Goal: Task Accomplishment & Management: Manage account settings

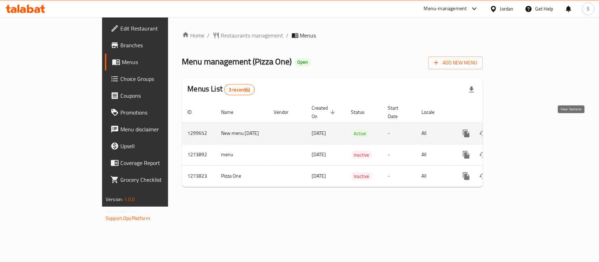
click at [521, 129] on icon "enhanced table" at bounding box center [517, 133] width 8 height 8
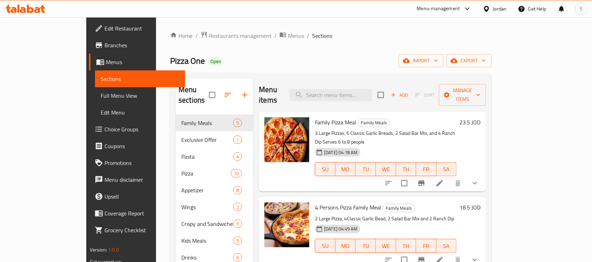
click at [89, 121] on link "Choice Groups" at bounding box center [137, 129] width 96 height 17
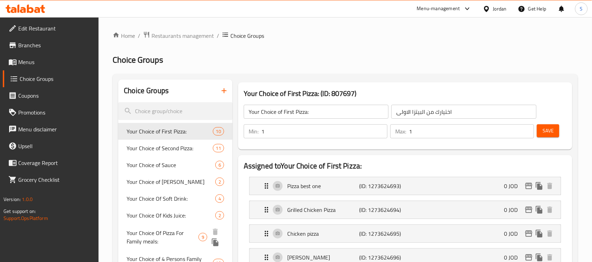
click at [162, 235] on span "Your Choice Of Pizza For Family meals:" at bounding box center [163, 237] width 72 height 17
type input "Your Choice Of Pizza For Family meals:"
type input "اختيارك من البيتزا لوجبات العائلة:"
type input "3"
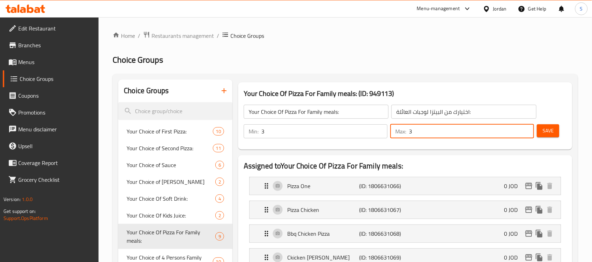
drag, startPoint x: 434, startPoint y: 133, endPoint x: 392, endPoint y: 135, distance: 42.2
click at [392, 135] on div "Max: 3 ​" at bounding box center [462, 132] width 144 height 14
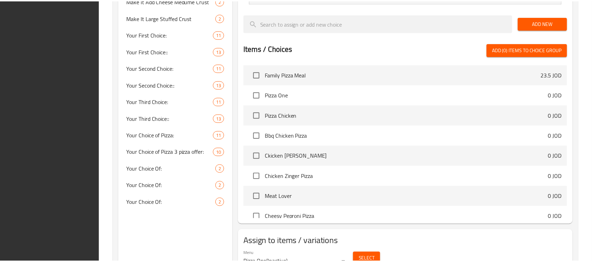
scroll to position [419, 0]
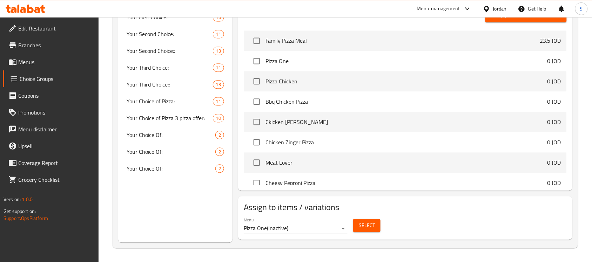
click at [468, 241] on div "Assign to items / variations Menu Pizza One ( Inactive ) Select" at bounding box center [405, 218] width 340 height 49
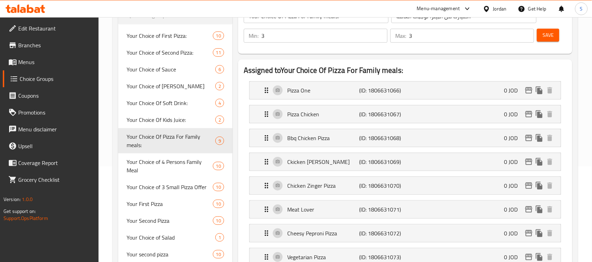
scroll to position [0, 0]
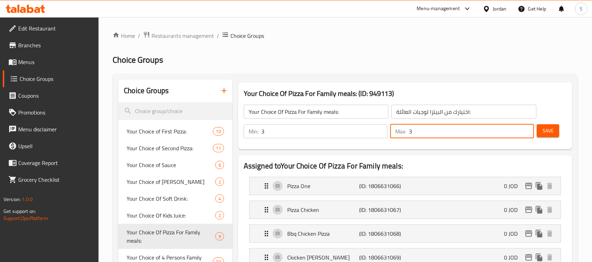
drag, startPoint x: 423, startPoint y: 136, endPoint x: 402, endPoint y: 139, distance: 21.6
click at [402, 139] on div "Max: 3 ​" at bounding box center [462, 132] width 144 height 14
type input "1"
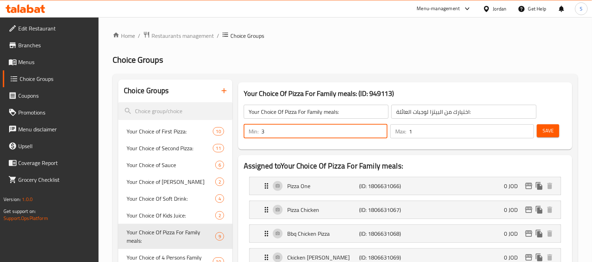
drag, startPoint x: 274, startPoint y: 134, endPoint x: 256, endPoint y: 139, distance: 17.7
click at [256, 139] on div "Min: 3 ​" at bounding box center [316, 132] width 144 height 14
type input "1"
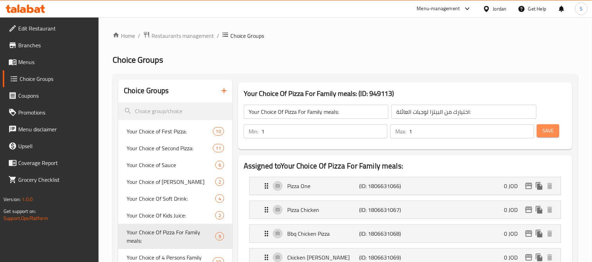
click at [541, 132] on button "Save" at bounding box center [548, 131] width 22 height 13
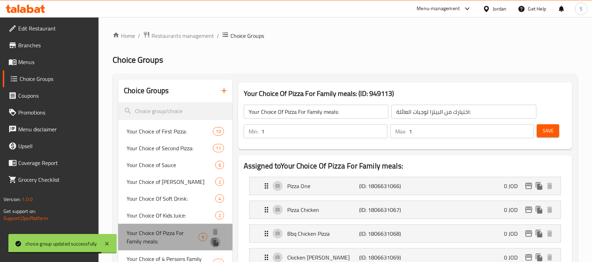
click at [218, 244] on icon "duplicate" at bounding box center [215, 243] width 7 height 8
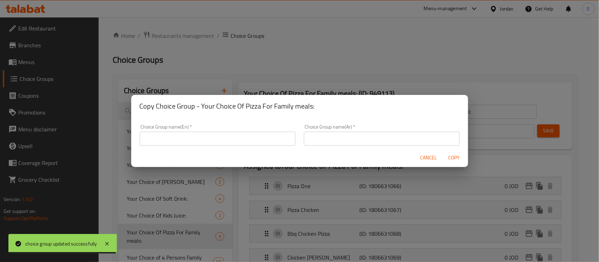
click at [227, 140] on input "text" at bounding box center [218, 139] width 156 height 14
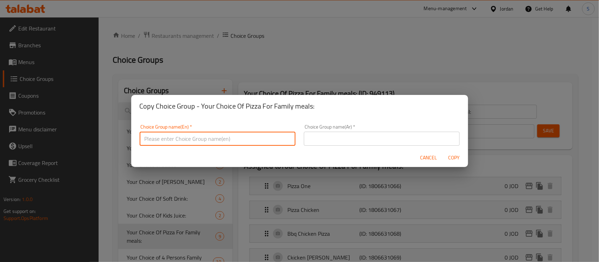
paste input "Your Choice Of Pizza For Family meals"
type input "Your Choice Of Pizza For Family meals"
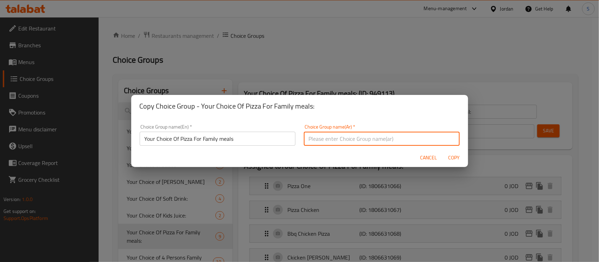
click at [329, 139] on input "text" at bounding box center [382, 139] width 156 height 14
paste input "Your Choice Of Pizza For Family meals"
click at [332, 139] on input "Your Choice Of Pizza For Family meals" at bounding box center [382, 139] width 156 height 14
click at [339, 137] on input "Your Choice Of Pizza For Family meals" at bounding box center [382, 139] width 156 height 14
click at [412, 138] on input "Your Choice Of 1st Pizza For Family meals" at bounding box center [382, 139] width 156 height 14
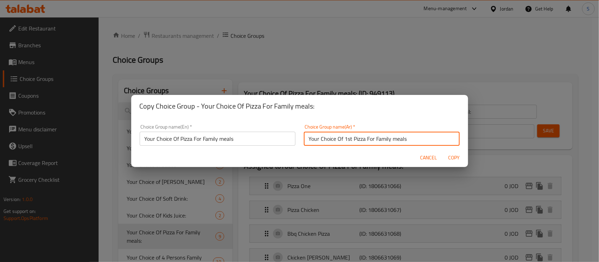
type input "Your Choice Of 1st Pizza For Family meals"
click at [372, 140] on input "Your Choice Of 1st Pizza For Family meals" at bounding box center [382, 139] width 156 height 14
click at [241, 140] on input "Your Choice Of Pizza For Family meals" at bounding box center [218, 139] width 156 height 14
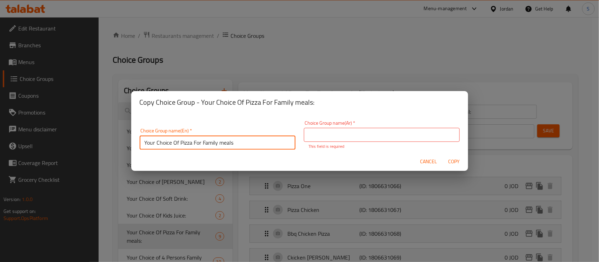
click at [241, 140] on input "Your Choice Of Pizza For Family meals" at bounding box center [218, 143] width 156 height 14
paste input "1st"
type input "Your Choice Of 1st Pizza For Family meals"
click at [348, 140] on input "text" at bounding box center [382, 135] width 156 height 14
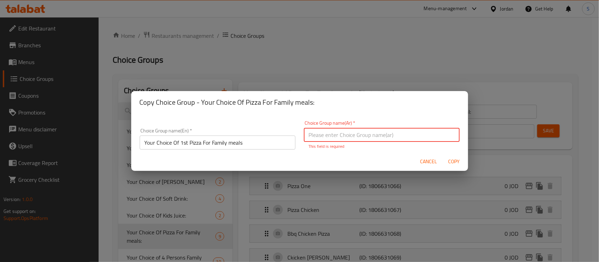
click at [255, 143] on input "Your Choice Of 1st Pizza For Family meals" at bounding box center [218, 143] width 156 height 14
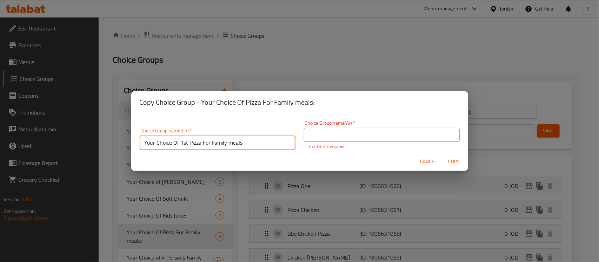
click at [255, 143] on input "Your Choice Of 1st Pizza For Family meals" at bounding box center [218, 143] width 156 height 14
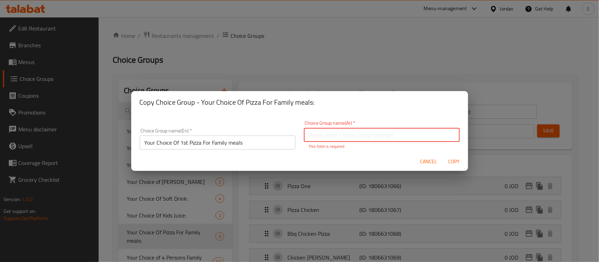
click at [333, 131] on input "text" at bounding box center [382, 135] width 156 height 14
paste input "اختيارك من البيتزا الأولى لوجبات العائلة"
type input "اختيارك من البيتزا الأولى لوجبات العائلة"
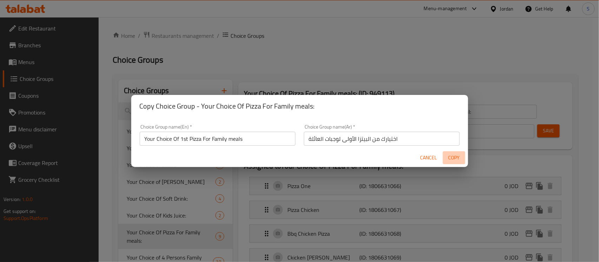
click at [454, 161] on span "Copy" at bounding box center [454, 158] width 17 height 9
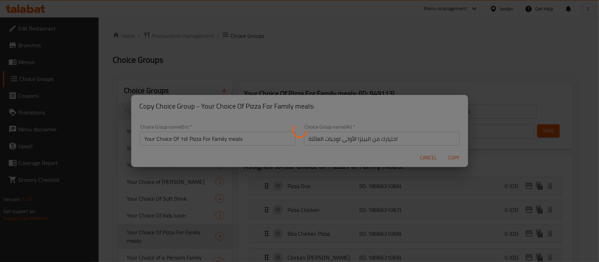
type input "Your Choice Of 1st Pizza For Family meals"
type input "اختيارك من البيتزا الأولى لوجبات العائلة"
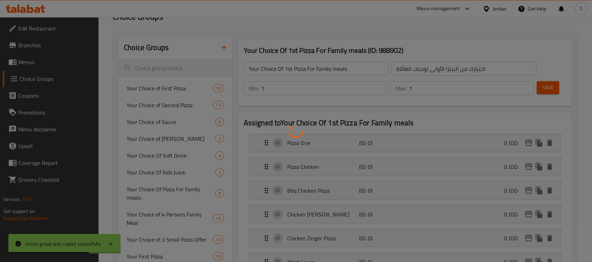
scroll to position [44, 0]
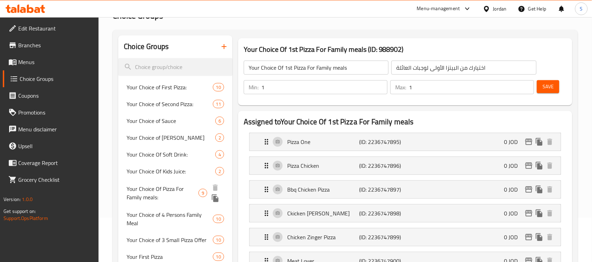
click at [214, 198] on icon "duplicate" at bounding box center [215, 199] width 7 height 8
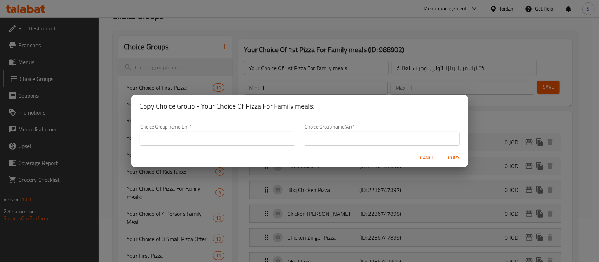
click at [223, 147] on div "Choice Group name(En)   * Choice Group name(En) *" at bounding box center [217, 135] width 164 height 30
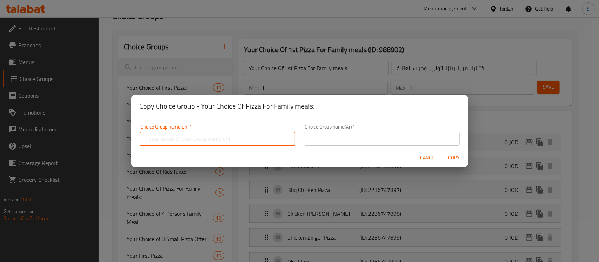
click at [225, 141] on input "text" at bounding box center [218, 139] width 156 height 14
paste input "اختيارك من البيتزا الأولى لوجبات العائلة"
type input "اختيارك من البيتزا الأولى لوجبات العائلة"
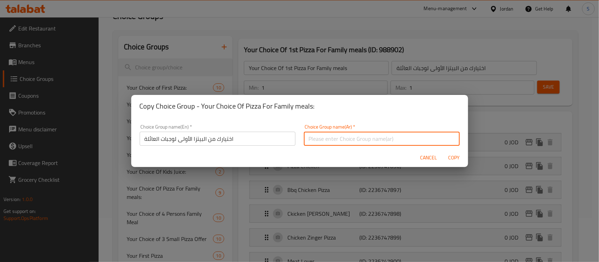
click at [319, 139] on input "text" at bounding box center [382, 139] width 156 height 14
paste input "اختيارك من البيتزا الأولى لوجبات العائلة"
click at [347, 139] on input "اختيارك من البيتزا الأولى لوجبات العائلة" at bounding box center [382, 139] width 156 height 14
click at [347, 139] on input "اختيارك من البيتزا الثنية لوجبات العائلة" at bounding box center [382, 139] width 156 height 14
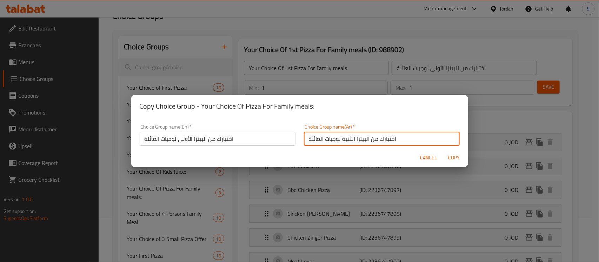
click at [347, 139] on input "اختيارك من البيتزا الثنية لوجبات العائلة" at bounding box center [382, 139] width 156 height 14
click at [345, 139] on input "اختيارك من البيتزا الثنية لوجبات العائلة" at bounding box center [382, 139] width 156 height 14
click at [366, 139] on input "اختيارك من البيتزا الثانية لوجبات العائلة" at bounding box center [382, 139] width 156 height 14
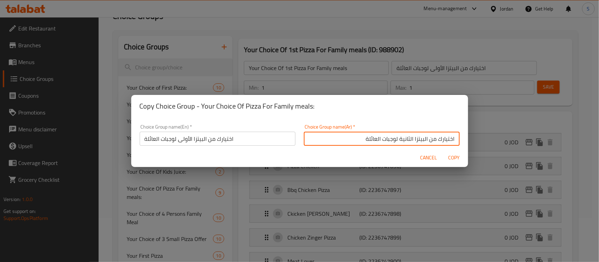
type input "اختيارك من البيتزا الثانية لوجبات العائلة"
click at [241, 136] on input "اختيارك من البيتزا الأولى لوجبات العائلة" at bounding box center [218, 139] width 156 height 14
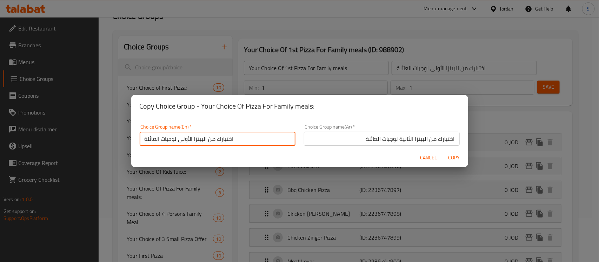
click at [241, 136] on input "اختيارك من البيتزا الأولى لوجبات العائلة" at bounding box center [218, 139] width 156 height 14
paste input "Your choice of second pizza for family meals"
click at [190, 139] on input "Your choice of second pizza for family meals" at bounding box center [218, 139] width 156 height 14
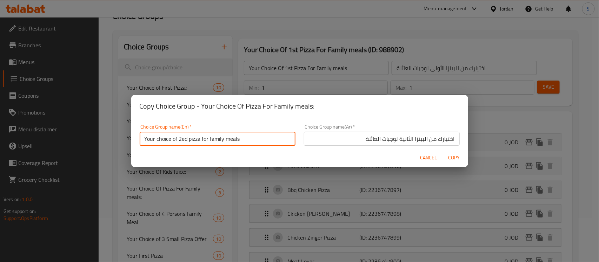
type input "Your choice of 2ed pizza for family meals"
click at [452, 157] on span "Copy" at bounding box center [454, 158] width 17 height 9
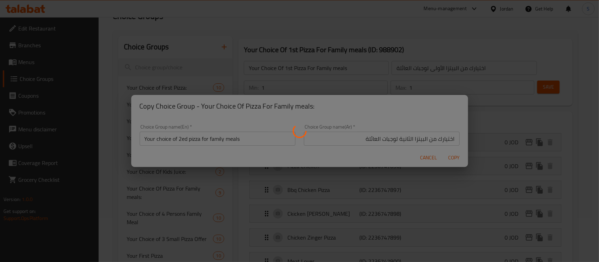
type input "Your choice of 2ed pizza for family meals"
type input "اختيارك من البيتزا الثانية لوجبات العائلة"
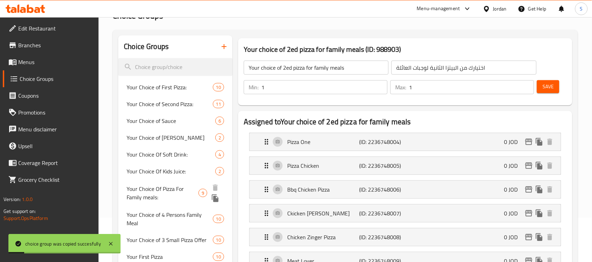
click at [142, 196] on span "Your Choice Of Pizza For Family meals:" at bounding box center [163, 193] width 72 height 17
type input "Your Choice Of Pizza For Family meals:"
type input "اختيارك من البيتزا لوجبات العائلة:"
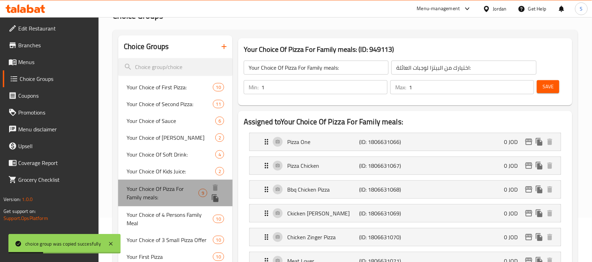
click at [152, 193] on span "Your Choice Of Pizza For Family meals:" at bounding box center [163, 193] width 72 height 17
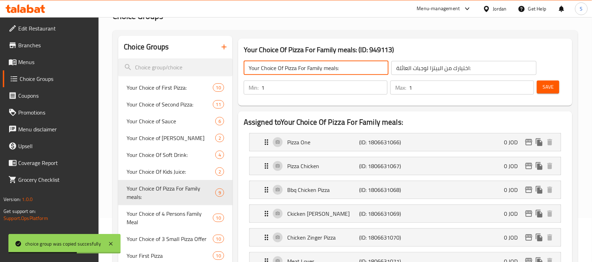
click at [283, 68] on input "Your Choice Of Pizza For Family meals:" at bounding box center [316, 68] width 145 height 14
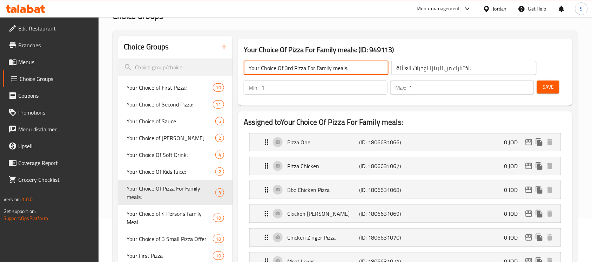
type input "Your Choice Of 3rd Pizza For Family meals:"
click at [444, 68] on input "اختيارك من البيتزا لوجبات العائلة:" at bounding box center [464, 68] width 145 height 14
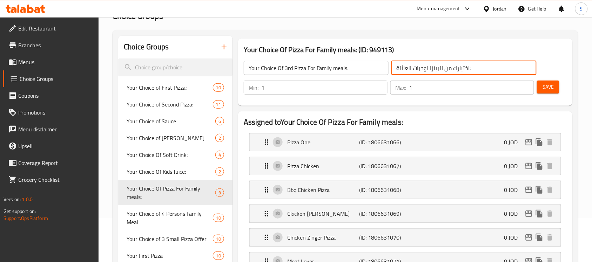
click at [429, 66] on input "اختيارك من البيتزا لوجبات العائلة:" at bounding box center [464, 68] width 145 height 14
type input "اختيارك من البيتزا الثالثة لوجبات العائلة:"
click at [538, 91] on button "Save" at bounding box center [548, 87] width 22 height 13
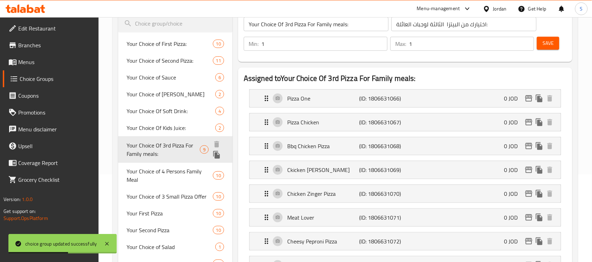
scroll to position [88, 0]
click at [168, 153] on span "Your Choice Of 3rd Pizza For Family meals:" at bounding box center [163, 149] width 73 height 17
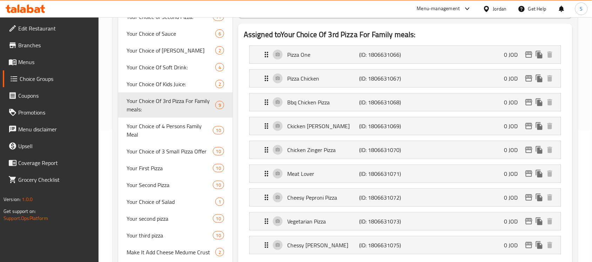
scroll to position [290, 0]
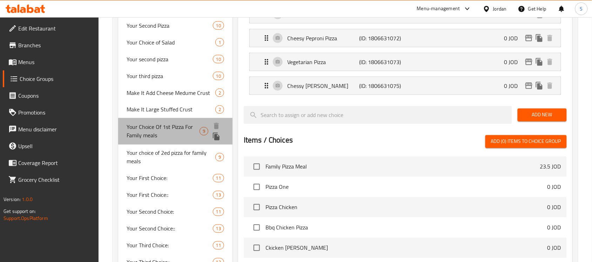
click at [176, 134] on span "Your Choice Of 1st Pizza For Family meals" at bounding box center [163, 131] width 73 height 17
type input "Your Choice Of 1st Pizza For Family meals"
type input "اختيارك من البيتزا الأولى لوجبات العائلة"
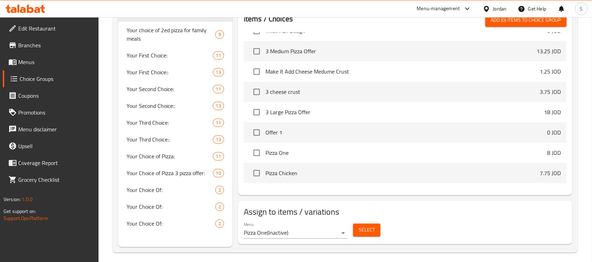
scroll to position [419, 0]
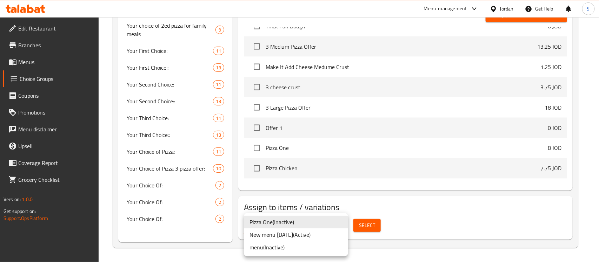
click at [270, 238] on li "New menu [DATE] ( Active )" at bounding box center [296, 235] width 104 height 13
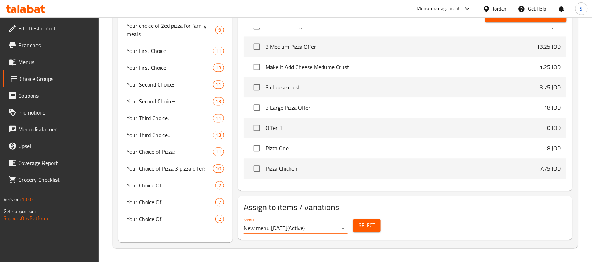
click at [376, 228] on button "Select" at bounding box center [366, 225] width 27 height 13
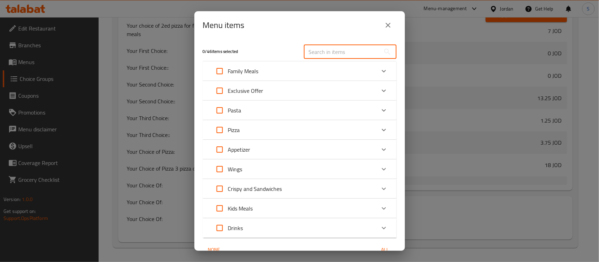
click at [332, 50] on input "text" at bounding box center [342, 52] width 76 height 14
paste input "3 Large Pizza Offer"
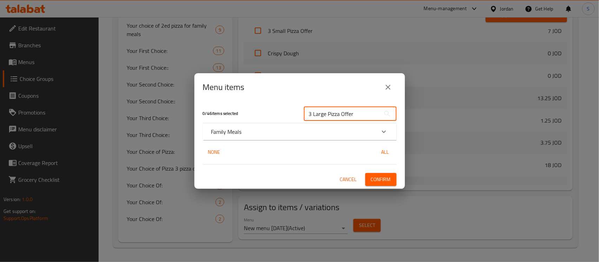
type input "3 Large Pizza Offer"
click at [244, 134] on div "Family Meals" at bounding box center [293, 132] width 164 height 8
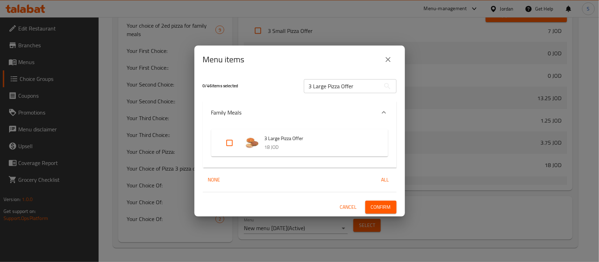
click at [227, 144] on input "Expand" at bounding box center [229, 143] width 17 height 17
checkbox input "true"
click at [378, 207] on span "Confirm" at bounding box center [381, 207] width 20 height 9
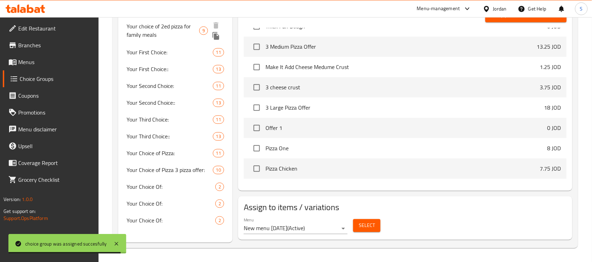
click at [170, 22] on span "Your choice of 2ed pizza for family meals" at bounding box center [163, 30] width 73 height 17
type input "Your choice of 2ed pizza for family meals"
type input "اختيارك من البيتزا الثانية لوجبات العائلة"
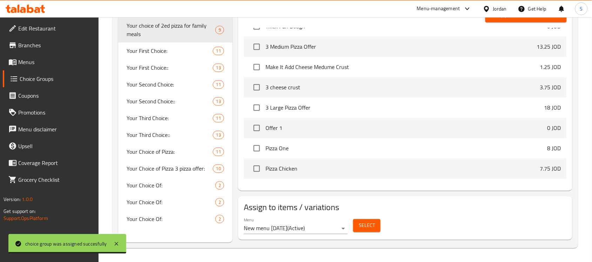
scroll to position [418, 0]
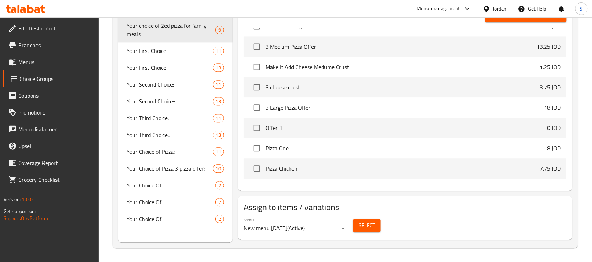
click at [377, 223] on button "Select" at bounding box center [366, 225] width 27 height 13
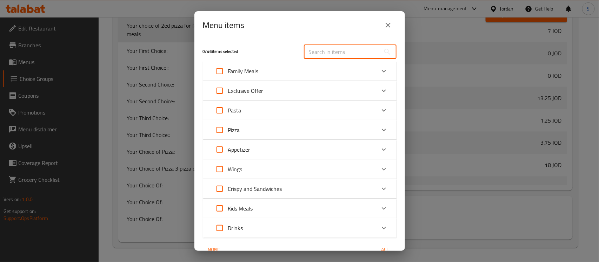
click at [343, 50] on input "text" at bounding box center [342, 52] width 76 height 14
paste input "3 Large Pizza Offer"
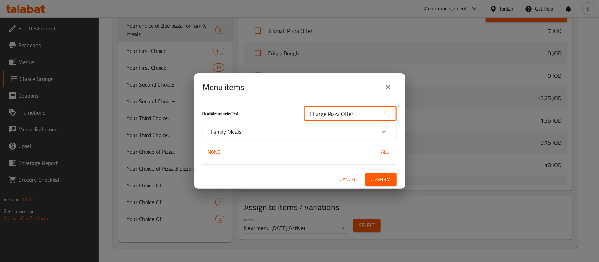
type input "3 Large Pizza Offer"
click at [239, 132] on p "Family Meals" at bounding box center [226, 132] width 31 height 8
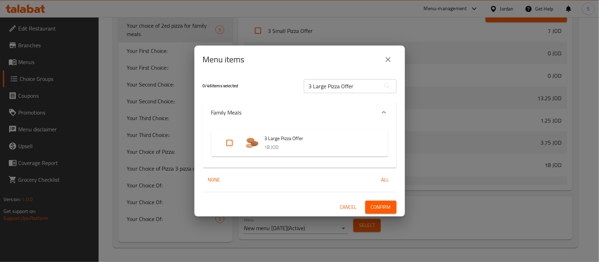
click at [227, 144] on input "Expand" at bounding box center [229, 143] width 17 height 17
checkbox input "true"
click at [384, 209] on span "Confirm" at bounding box center [381, 207] width 20 height 9
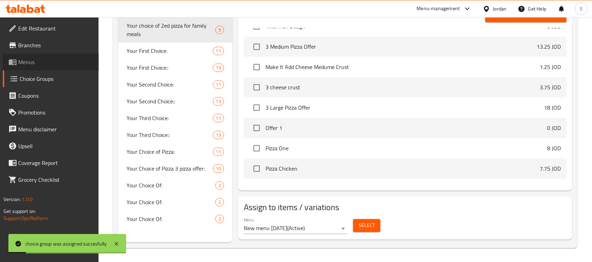
click at [28, 62] on span "Menus" at bounding box center [55, 62] width 75 height 8
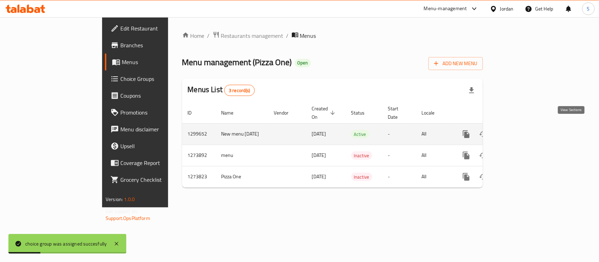
click at [525, 133] on link "enhanced table" at bounding box center [516, 134] width 17 height 17
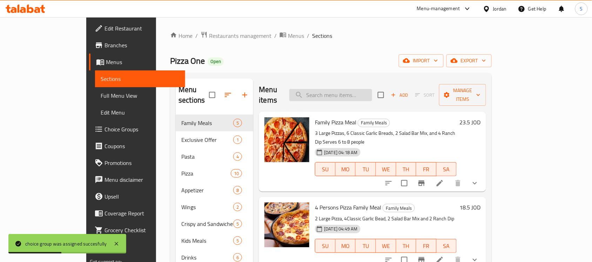
click at [372, 89] on input "search" at bounding box center [330, 95] width 83 height 12
paste input "3 Large Pizza Offer"
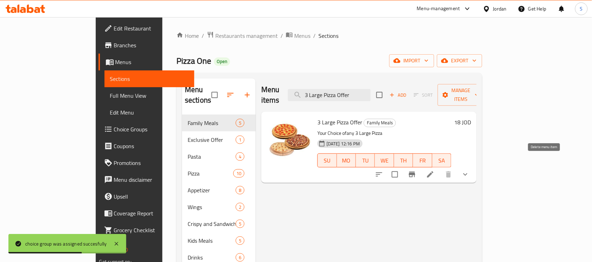
type input "3 Large Pizza Offer"
click at [440, 168] on li at bounding box center [431, 174] width 20 height 13
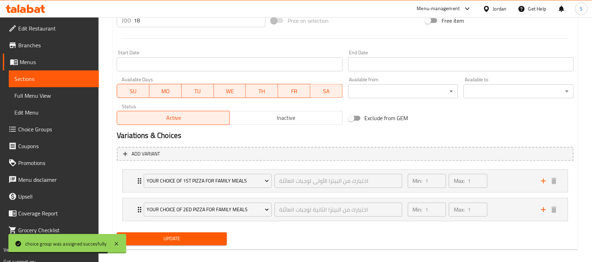
scroll to position [283, 0]
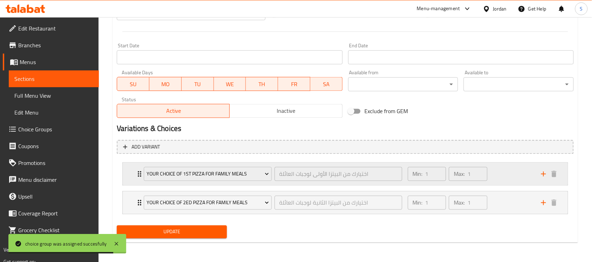
click at [513, 174] on div "Min: 1 ​ Max: 1 ​" at bounding box center [470, 174] width 133 height 22
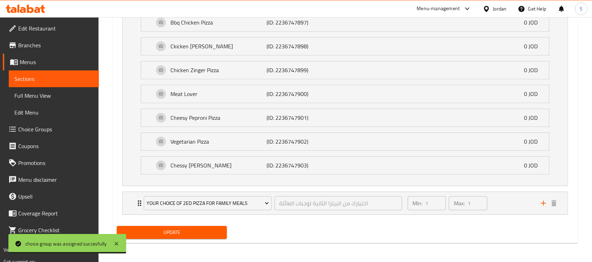
scroll to position [514, 0]
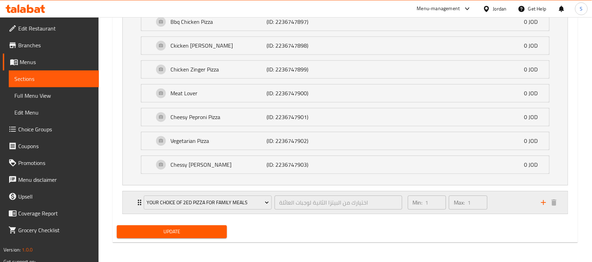
click at [520, 208] on div "Min: 1 ​ Max: 1 ​" at bounding box center [470, 203] width 133 height 22
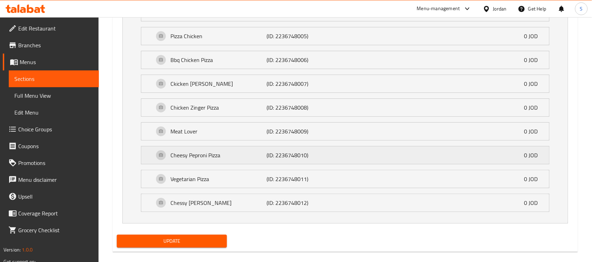
scroll to position [745, 0]
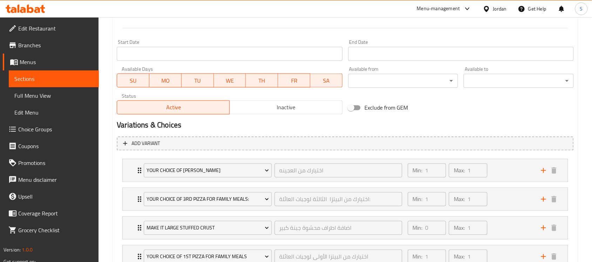
scroll to position [371, 0]
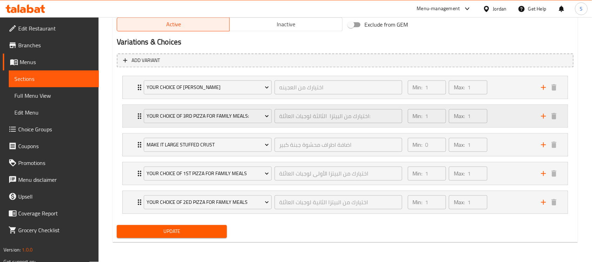
click at [504, 115] on div "Min: 1 ​ Max: 1 ​" at bounding box center [470, 116] width 133 height 22
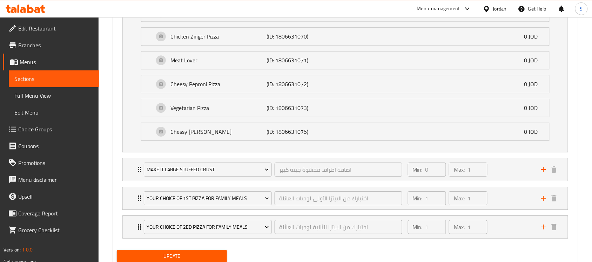
scroll to position [590, 0]
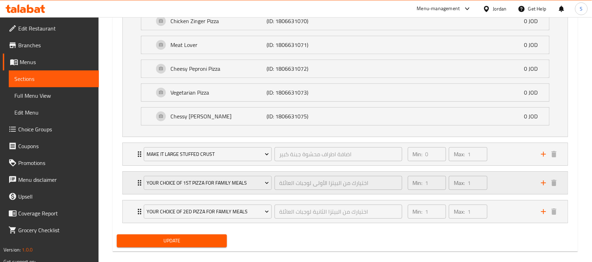
click at [529, 182] on div "Min: 1 ​ Max: 1 ​" at bounding box center [470, 183] width 133 height 22
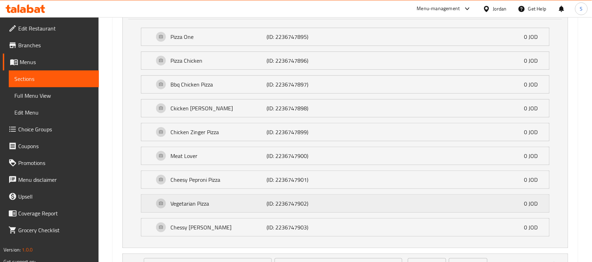
scroll to position [832, 0]
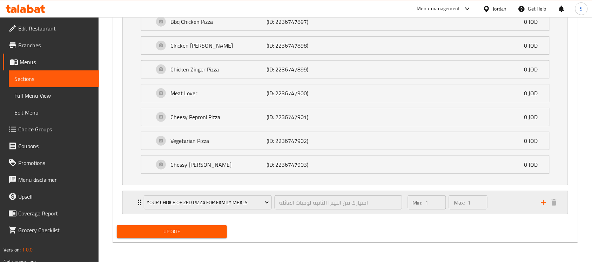
click at [518, 211] on div "Min: 1 ​ Max: 1 ​" at bounding box center [470, 203] width 133 height 22
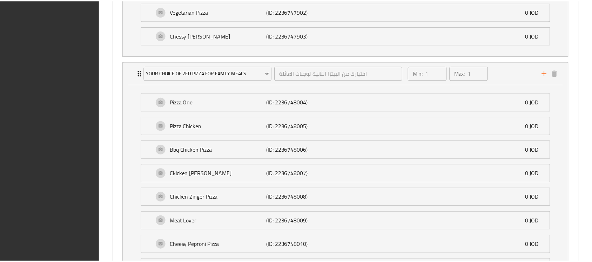
scroll to position [1062, 0]
